Goal: Information Seeking & Learning: Learn about a topic

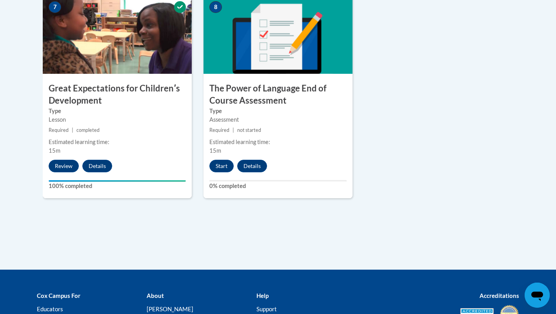
scroll to position [677, 0]
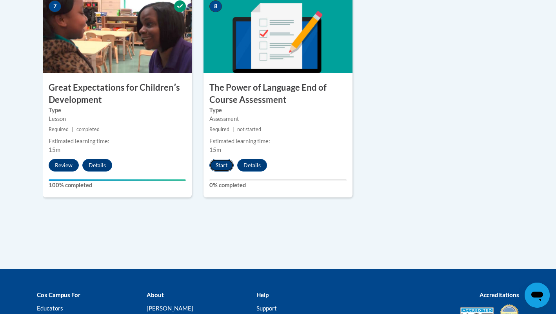
click at [231, 163] on button "Start" at bounding box center [221, 165] width 24 height 13
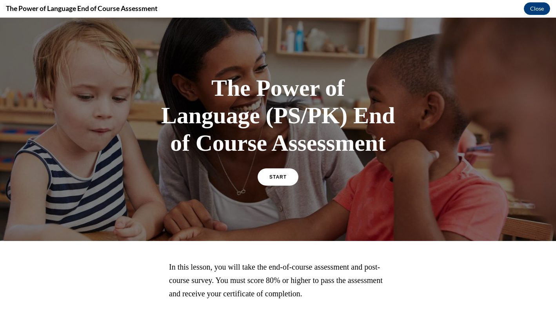
scroll to position [0, 0]
click at [280, 179] on span "START" at bounding box center [278, 177] width 18 height 6
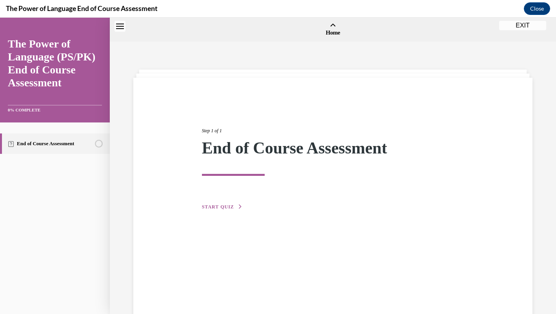
scroll to position [24, 0]
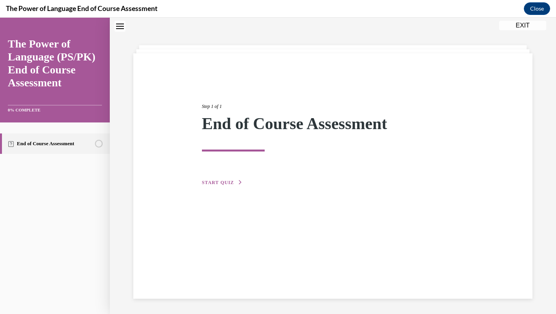
click at [204, 180] on span "START QUIZ" at bounding box center [218, 182] width 32 height 5
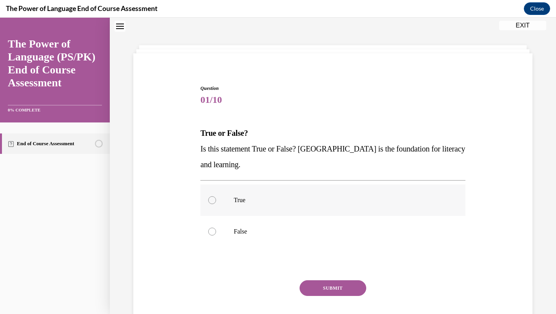
click at [253, 194] on label "True" at bounding box center [332, 199] width 265 height 31
click at [216, 196] on input "True" at bounding box center [212, 200] width 8 height 8
radio input "true"
click at [355, 288] on button "SUBMIT" at bounding box center [333, 288] width 67 height 16
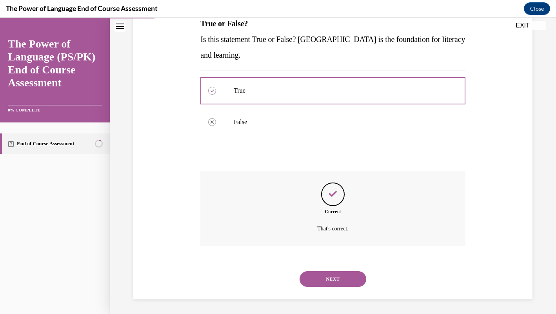
scroll to position [134, 0]
click at [357, 272] on button "NEXT" at bounding box center [333, 278] width 67 height 16
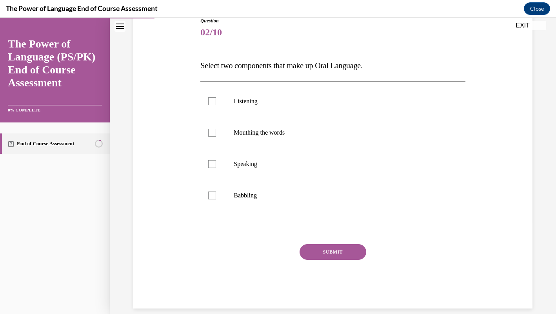
click at [351, 253] on button "SUBMIT" at bounding box center [333, 252] width 67 height 16
click at [339, 138] on label "Mouthing the words" at bounding box center [332, 131] width 265 height 31
click at [216, 136] on input "Mouthing the words" at bounding box center [212, 132] width 8 height 8
checkbox input "true"
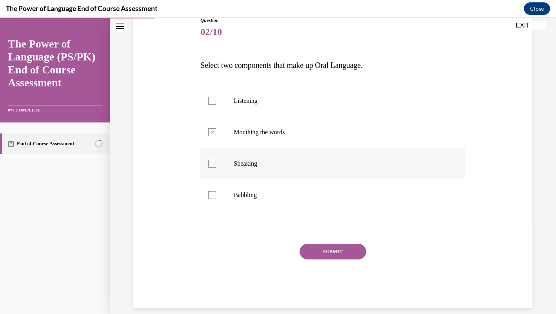
click at [306, 163] on p "Speaking" at bounding box center [340, 164] width 212 height 8
click at [216, 163] on input "Speaking" at bounding box center [212, 164] width 8 height 8
checkbox input "true"
click at [297, 190] on label "Babbling" at bounding box center [332, 194] width 265 height 31
click at [216, 191] on input "Babbling" at bounding box center [212, 195] width 8 height 8
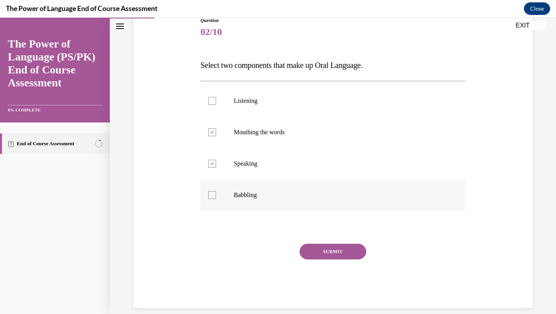
checkbox input "true"
click at [312, 136] on label "Mouthing the words" at bounding box center [332, 131] width 265 height 31
click at [216, 136] on input "Mouthing the words" at bounding box center [212, 132] width 8 height 8
checkbox input "false"
click at [332, 257] on button "SUBMIT" at bounding box center [333, 251] width 67 height 16
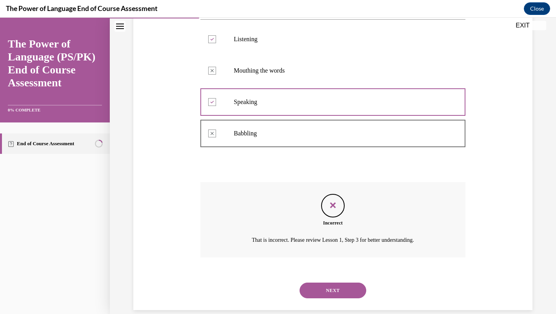
scroll to position [165, 0]
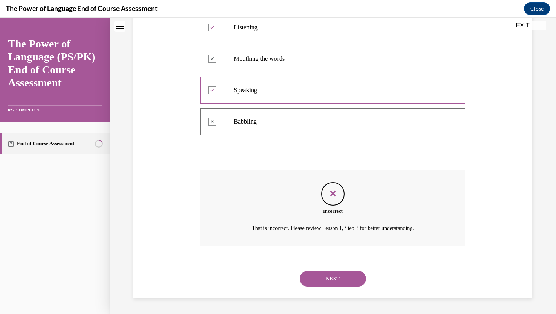
click at [339, 275] on button "NEXT" at bounding box center [333, 278] width 67 height 16
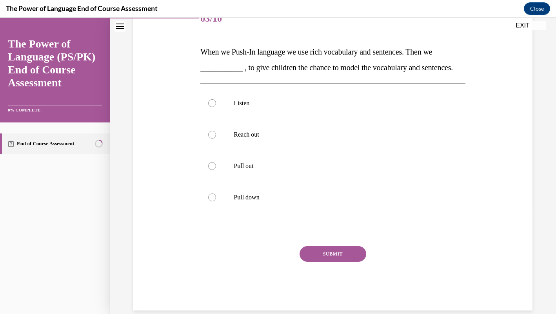
scroll to position [108, 0]
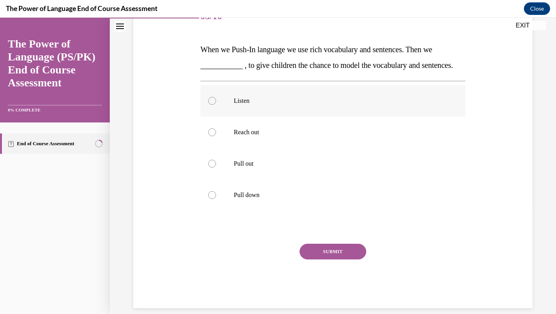
click at [369, 116] on label "Listen" at bounding box center [332, 100] width 265 height 31
click at [216, 105] on input "Listen" at bounding box center [212, 101] width 8 height 8
radio input "true"
click at [343, 167] on p "Pull out" at bounding box center [340, 164] width 212 height 8
click at [216, 167] on input "Pull out" at bounding box center [212, 164] width 8 height 8
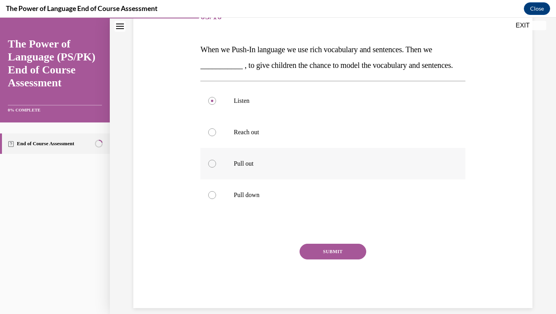
radio input "true"
click at [338, 275] on div "SUBMIT" at bounding box center [332, 262] width 265 height 39
click at [339, 259] on button "SUBMIT" at bounding box center [333, 251] width 67 height 16
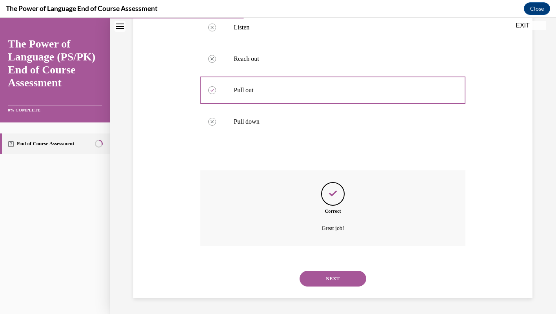
scroll to position [197, 0]
click at [338, 276] on button "NEXT" at bounding box center [333, 278] width 67 height 16
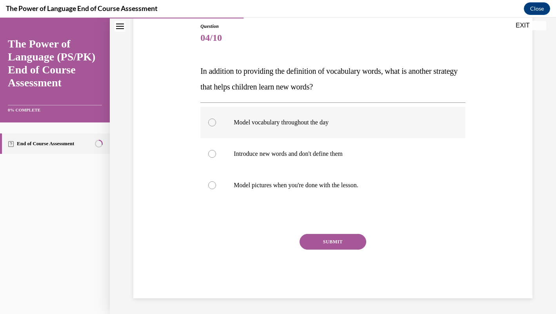
click at [338, 122] on p "Model vocabulary throughout the day" at bounding box center [340, 122] width 212 height 8
click at [216, 122] on input "Model vocabulary throughout the day" at bounding box center [212, 122] width 8 height 8
radio input "true"
click at [344, 236] on button "SUBMIT" at bounding box center [333, 242] width 67 height 16
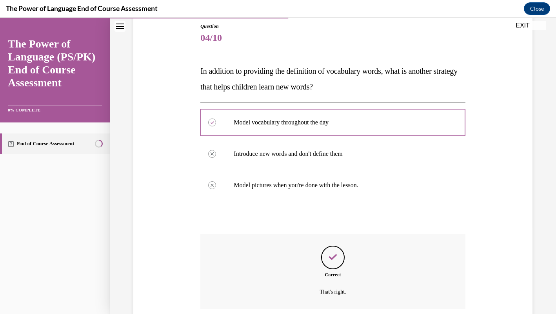
scroll to position [150, 0]
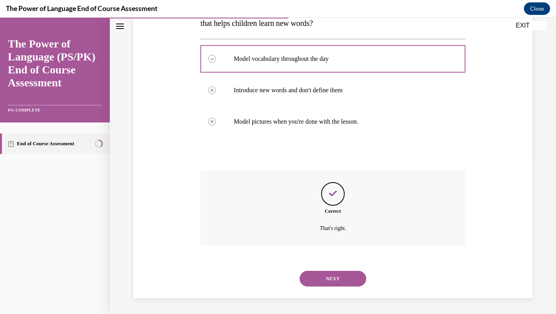
click at [336, 275] on button "NEXT" at bounding box center [333, 278] width 67 height 16
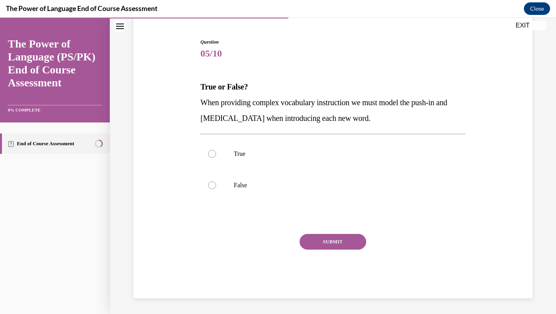
scroll to position [71, 0]
click at [314, 150] on p "True" at bounding box center [340, 154] width 212 height 8
click at [216, 150] on input "True" at bounding box center [212, 154] width 8 height 8
radio input "true"
click at [341, 243] on button "SUBMIT" at bounding box center [333, 242] width 67 height 16
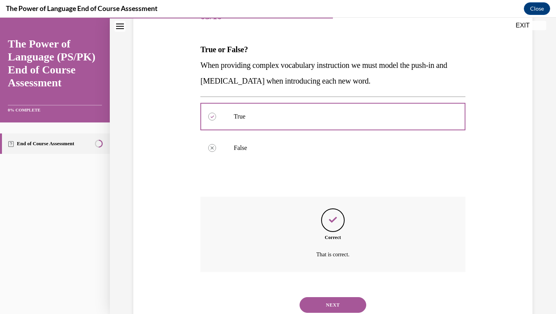
scroll to position [134, 0]
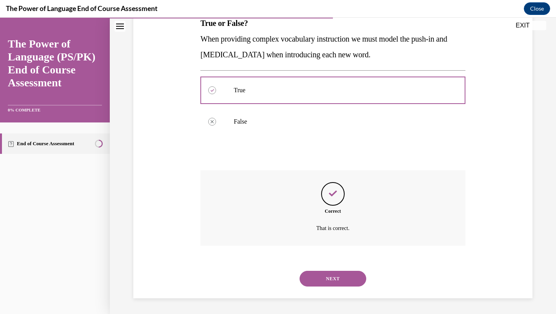
click at [351, 277] on button "NEXT" at bounding box center [333, 278] width 67 height 16
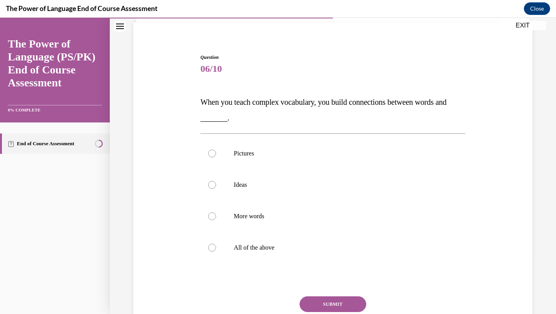
scroll to position [63, 0]
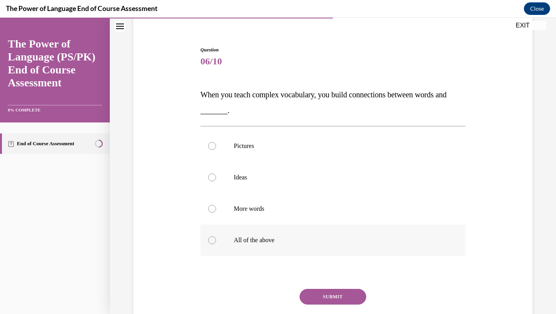
click at [347, 242] on p "All of the above" at bounding box center [340, 240] width 212 height 8
click at [216, 242] on input "All of the above" at bounding box center [212, 240] width 8 height 8
radio input "true"
click at [350, 299] on button "SUBMIT" at bounding box center [333, 297] width 67 height 16
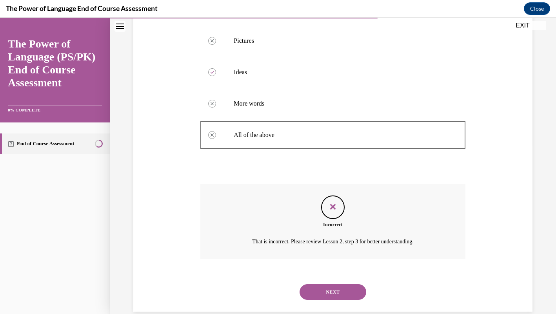
scroll to position [181, 0]
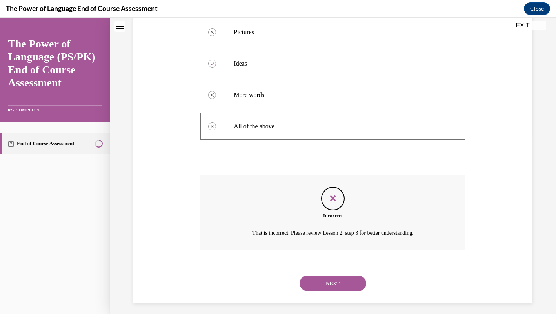
click at [354, 280] on button "NEXT" at bounding box center [333, 283] width 67 height 16
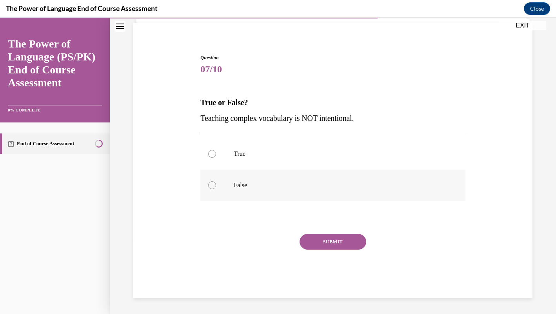
click at [282, 183] on p "False" at bounding box center [340, 185] width 212 height 8
click at [216, 183] on input "False" at bounding box center [212, 185] width 8 height 8
radio input "true"
click at [347, 248] on button "SUBMIT" at bounding box center [333, 242] width 67 height 16
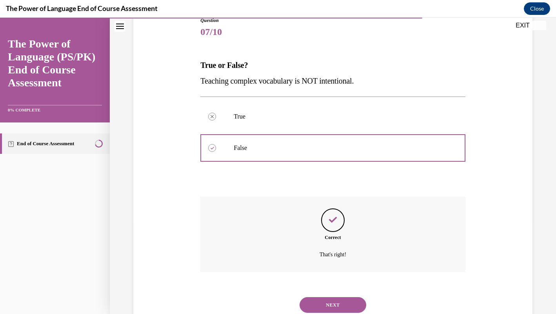
scroll to position [118, 0]
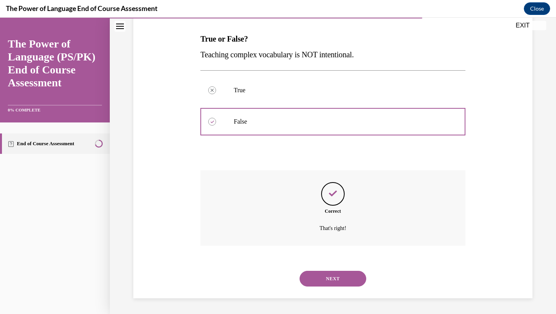
click at [345, 275] on button "NEXT" at bounding box center [333, 278] width 67 height 16
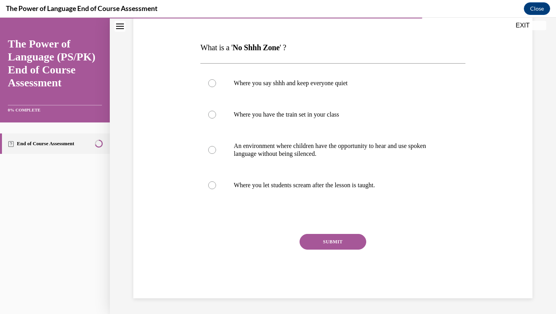
scroll to position [87, 0]
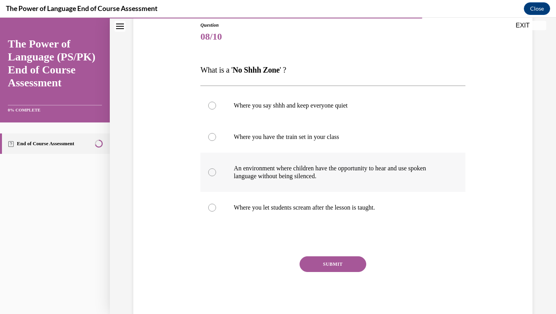
click at [396, 173] on p "An environment where children have the opportunity to hear and use spoken langu…" at bounding box center [340, 172] width 212 height 16
click at [216, 173] on input "An environment where children have the opportunity to hear and use spoken langu…" at bounding box center [212, 172] width 8 height 8
radio input "true"
click at [354, 260] on button "SUBMIT" at bounding box center [333, 264] width 67 height 16
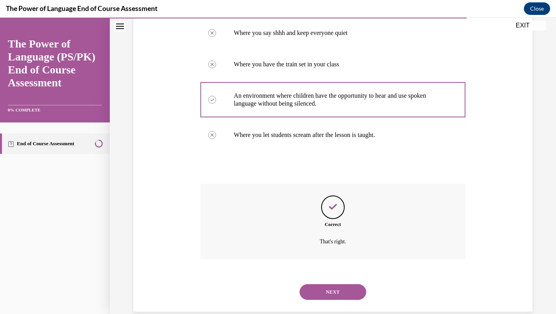
scroll to position [173, 0]
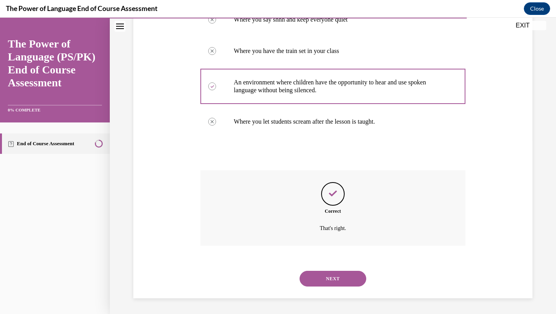
click at [348, 276] on button "NEXT" at bounding box center [333, 278] width 67 height 16
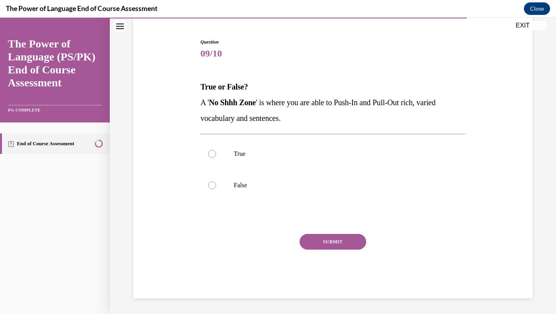
scroll to position [71, 0]
click at [301, 154] on p "True" at bounding box center [340, 154] width 212 height 8
click at [216, 154] on input "True" at bounding box center [212, 154] width 8 height 8
radio input "true"
click at [339, 237] on button "SUBMIT" at bounding box center [333, 242] width 67 height 16
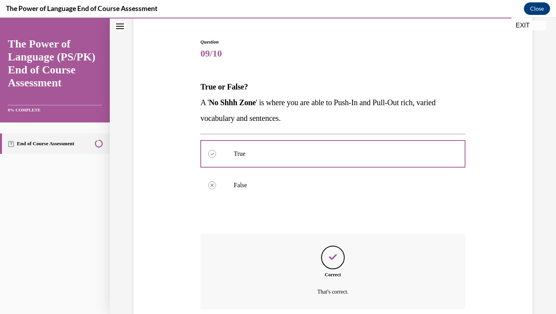
scroll to position [134, 0]
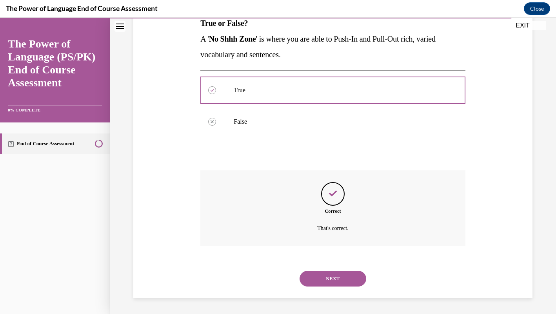
click at [336, 275] on button "NEXT" at bounding box center [333, 278] width 67 height 16
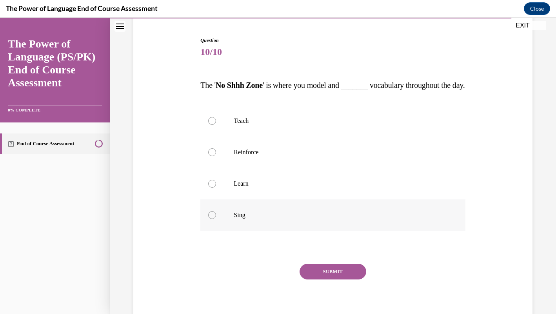
scroll to position [82, 0]
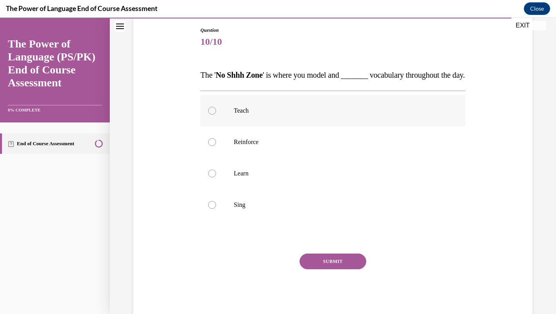
click at [333, 126] on label "Teach" at bounding box center [332, 110] width 265 height 31
click at [216, 114] on input "Teach" at bounding box center [212, 111] width 8 height 8
radio input "true"
click at [349, 269] on button "SUBMIT" at bounding box center [333, 261] width 67 height 16
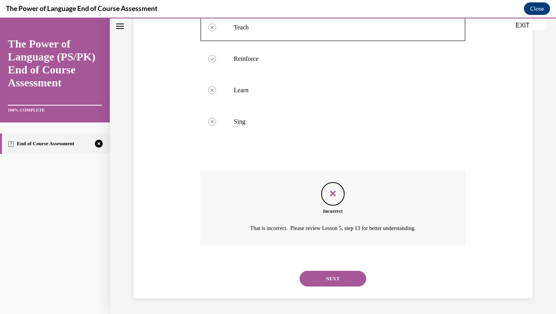
scroll to position [181, 0]
click at [347, 277] on button "NEXT" at bounding box center [333, 278] width 67 height 16
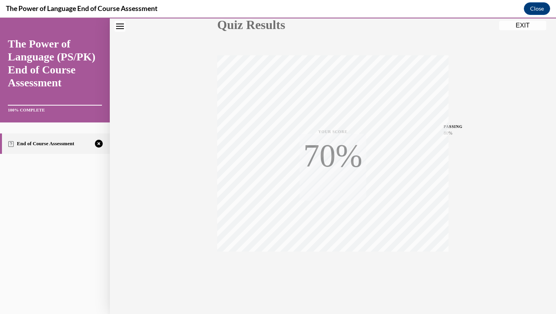
scroll to position [106, 0]
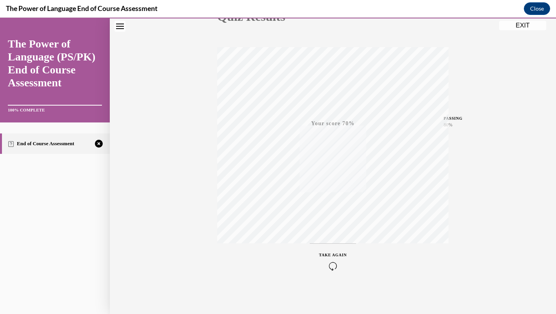
click at [336, 265] on icon "button" at bounding box center [333, 265] width 28 height 9
